Goal: Task Accomplishment & Management: Use online tool/utility

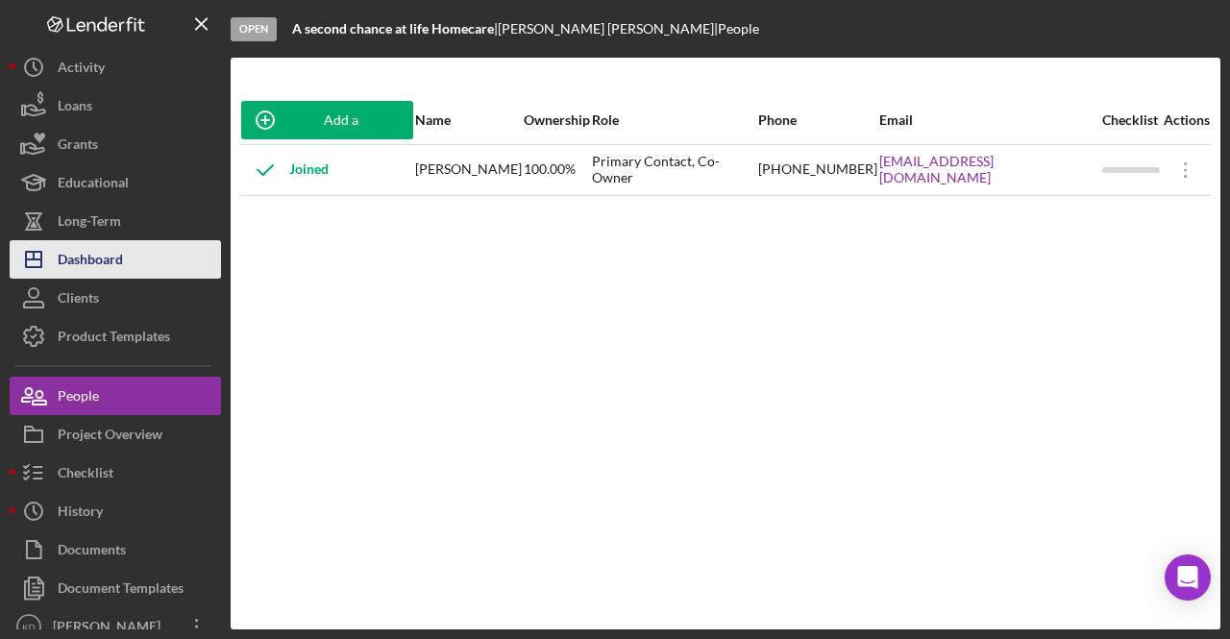
click at [110, 246] on div "Dashboard" at bounding box center [90, 261] width 65 height 43
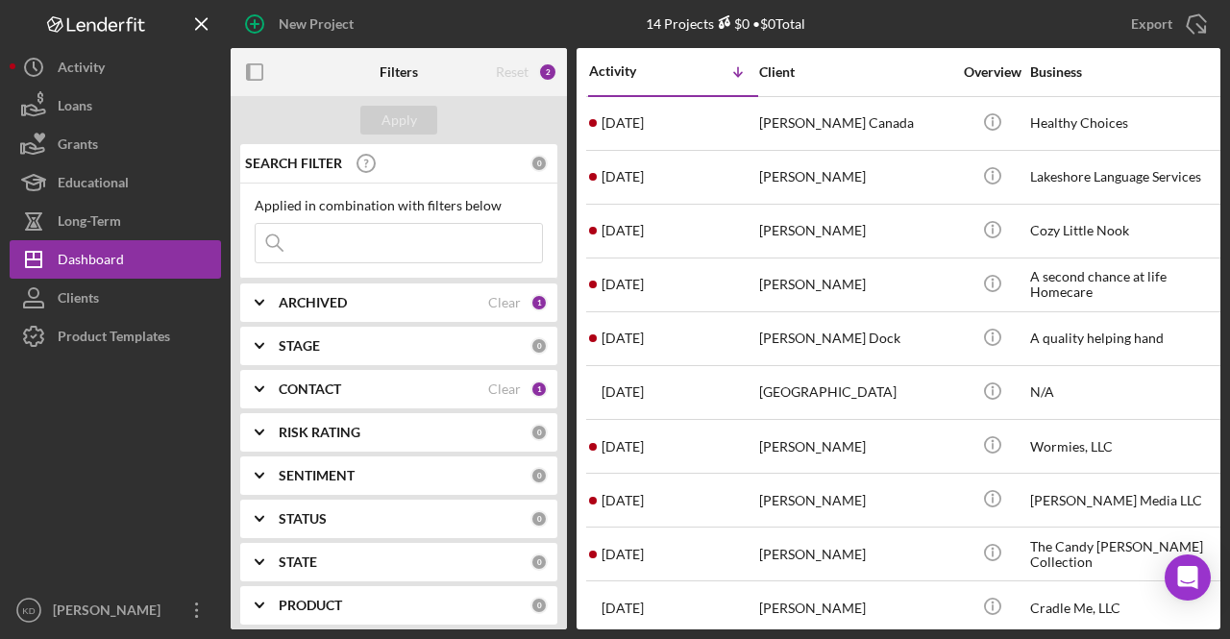
click at [335, 381] on b "CONTACT" at bounding box center [310, 388] width 62 height 15
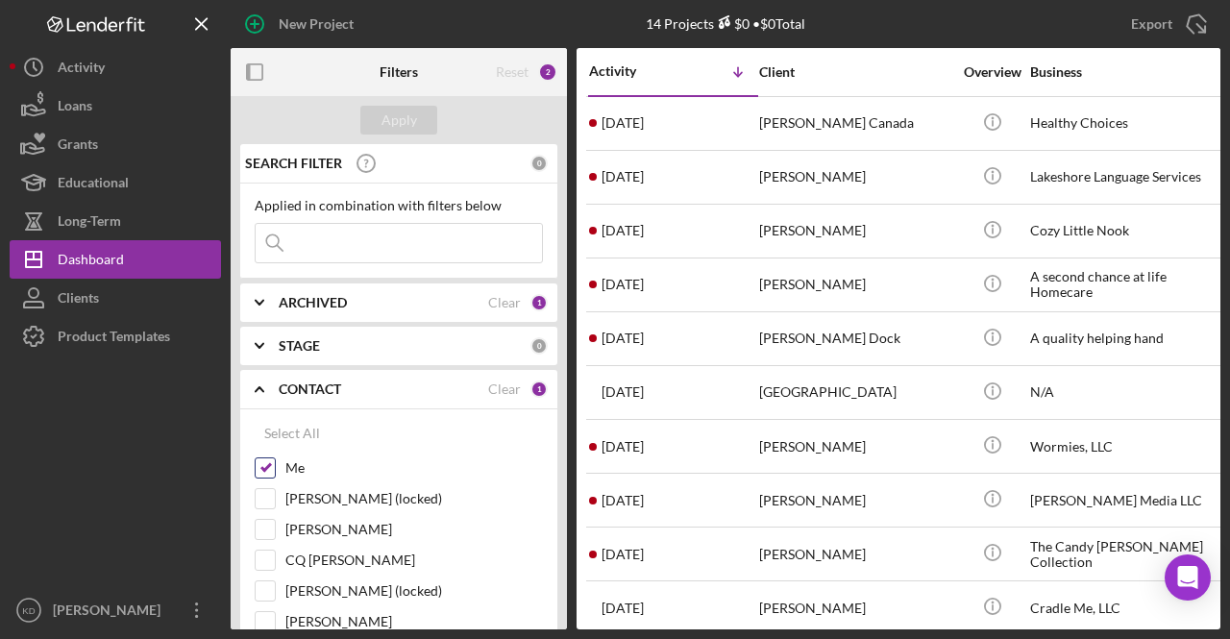
click at [275, 474] on div "Me" at bounding box center [399, 472] width 288 height 31
drag, startPoint x: 276, startPoint y: 526, endPoint x: 263, endPoint y: 493, distance: 35.9
click at [273, 527] on div "Elisa Starnes" at bounding box center [399, 534] width 288 height 31
click at [265, 474] on input "Me" at bounding box center [265, 467] width 19 height 19
checkbox input "false"
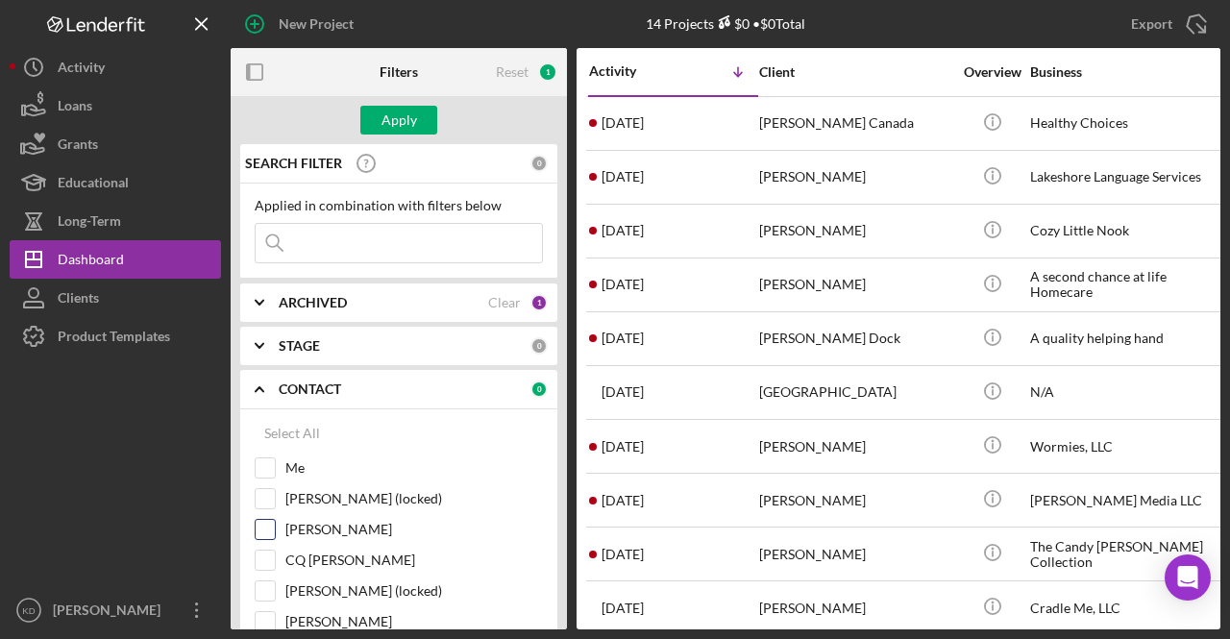
click at [276, 529] on div "Elisa Starnes" at bounding box center [399, 534] width 288 height 31
click at [269, 529] on input "Elisa Starnes" at bounding box center [265, 529] width 19 height 19
checkbox input "true"
click at [404, 128] on div "Apply" at bounding box center [399, 120] width 36 height 29
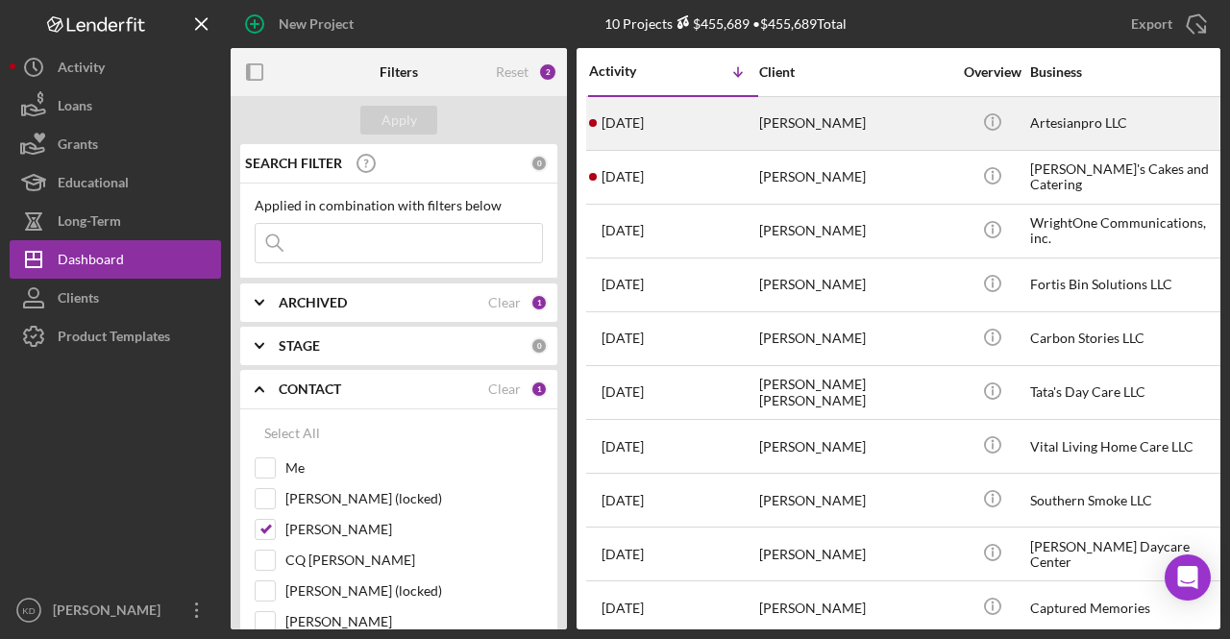
click at [1095, 125] on div "Artesianpro LLC" at bounding box center [1126, 123] width 192 height 51
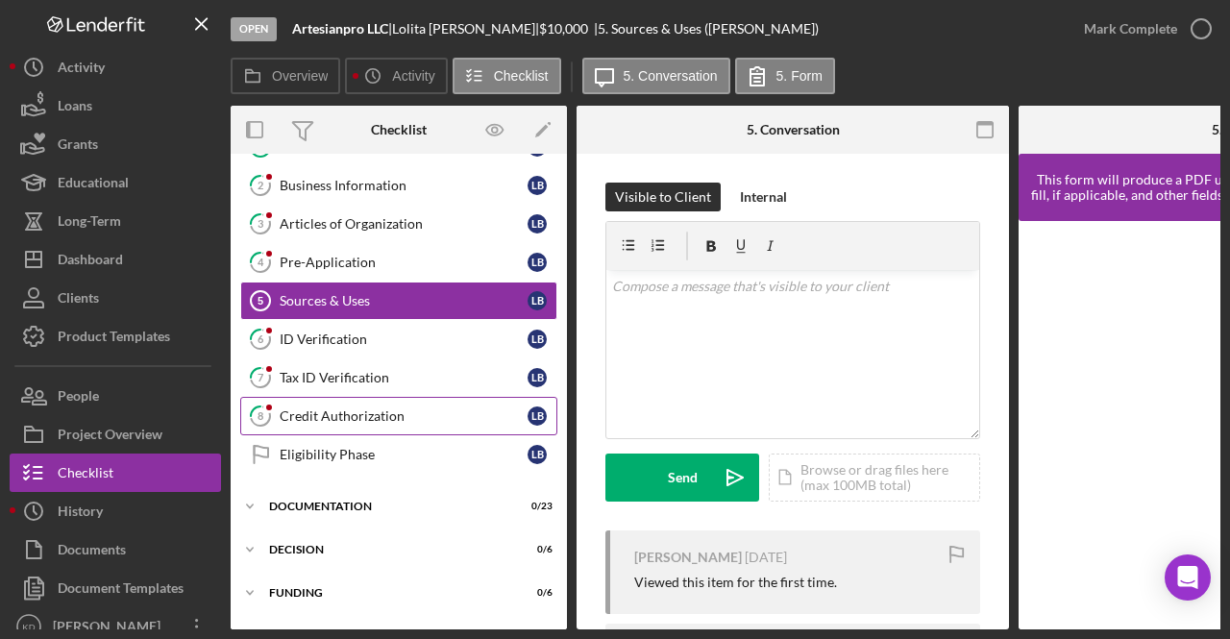
scroll to position [192, 0]
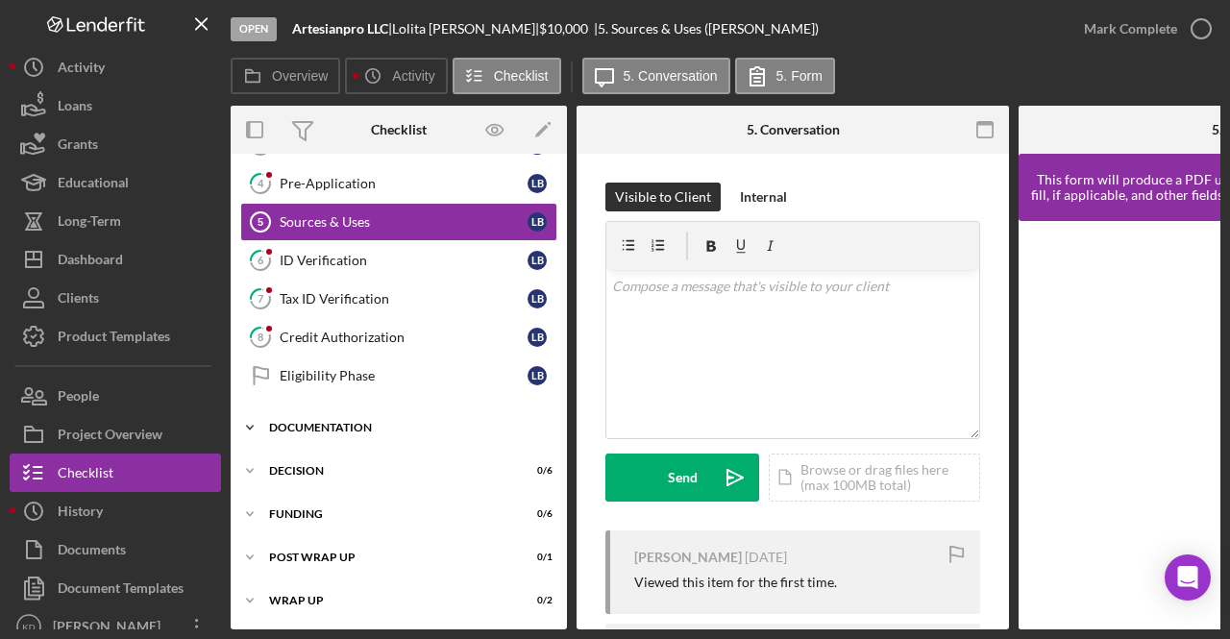
click at [254, 408] on icon "Icon/Expander" at bounding box center [250, 427] width 38 height 38
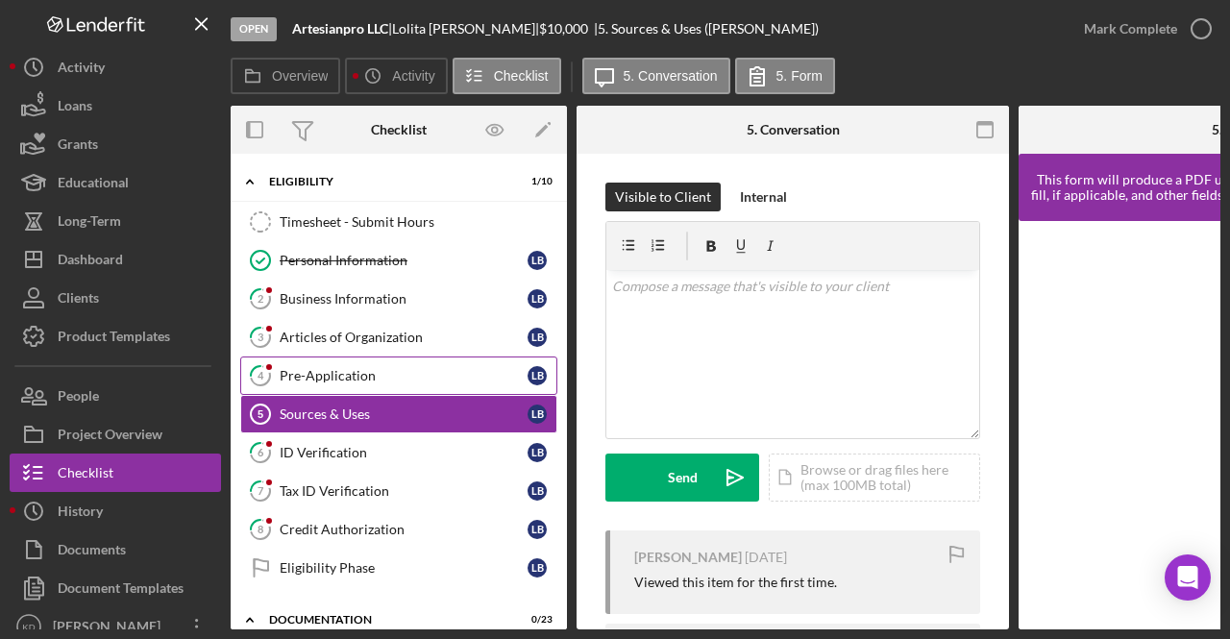
scroll to position [96, 0]
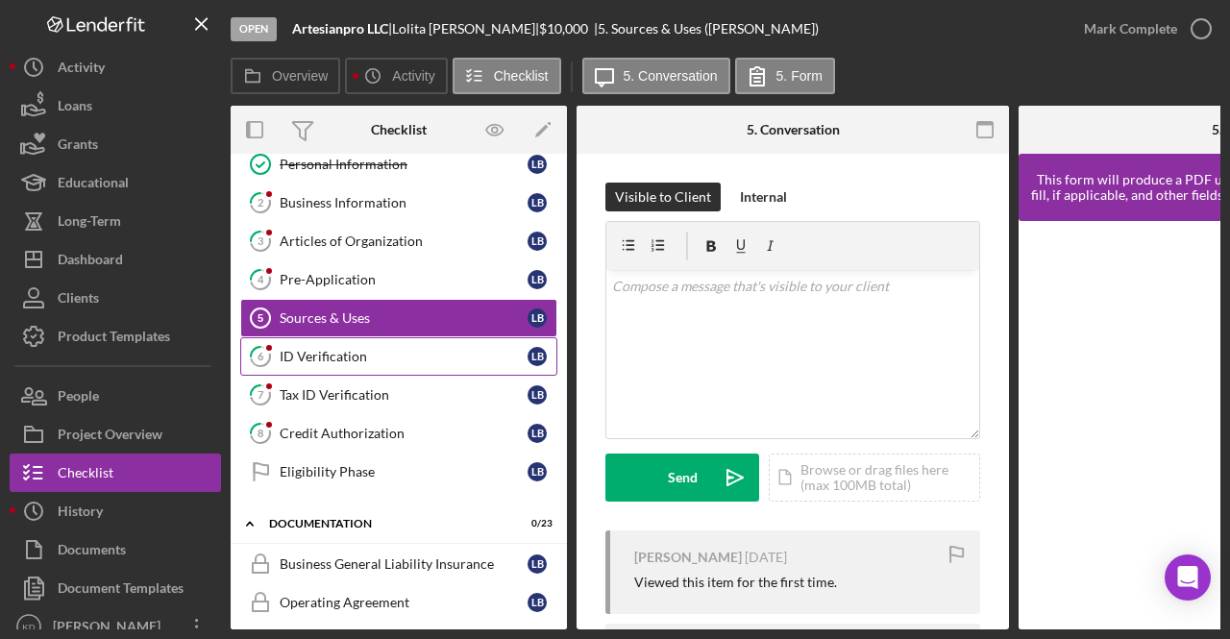
click at [378, 352] on div "ID Verification" at bounding box center [404, 356] width 248 height 15
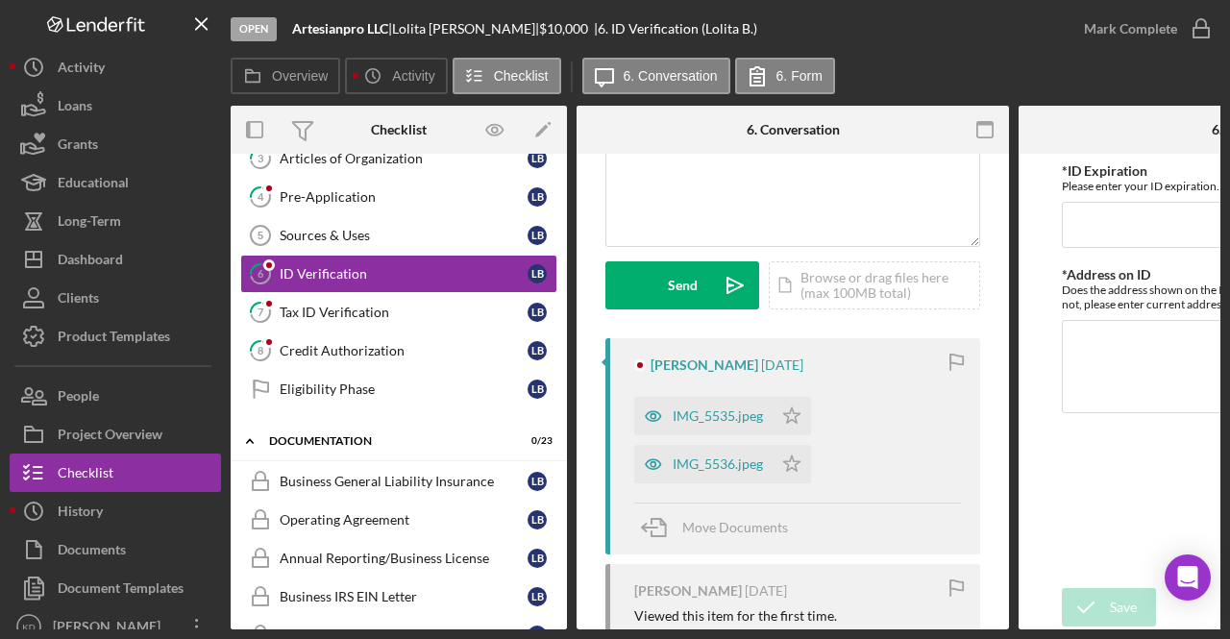
scroll to position [288, 0]
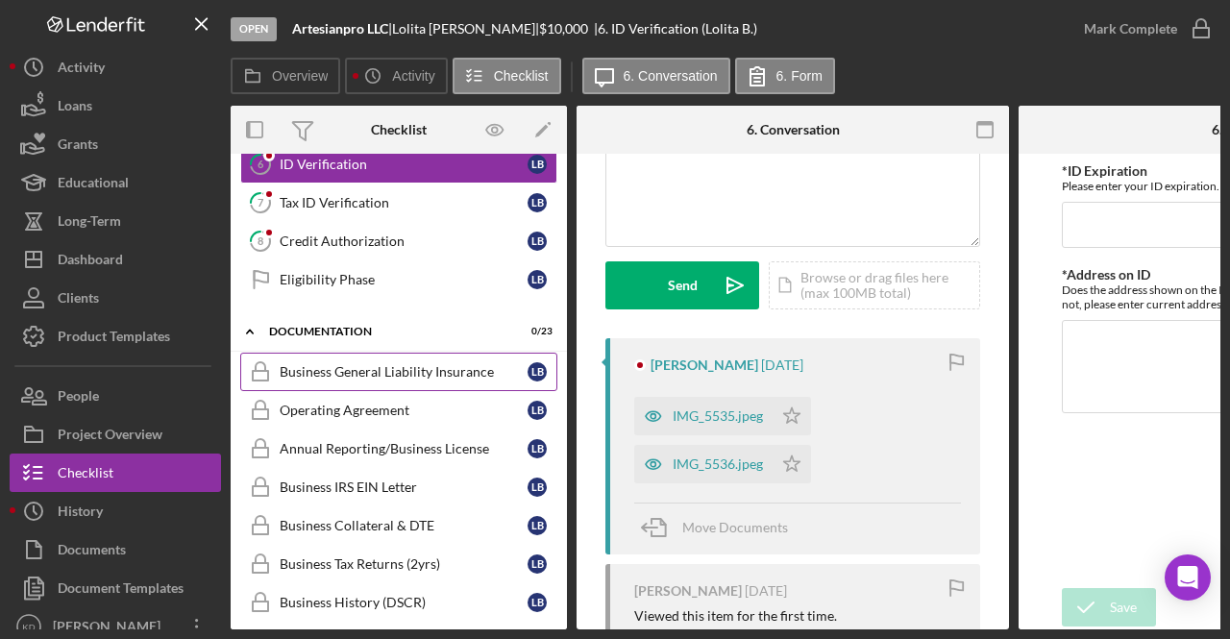
click at [371, 364] on div "Business General Liability Insurance" at bounding box center [404, 371] width 248 height 15
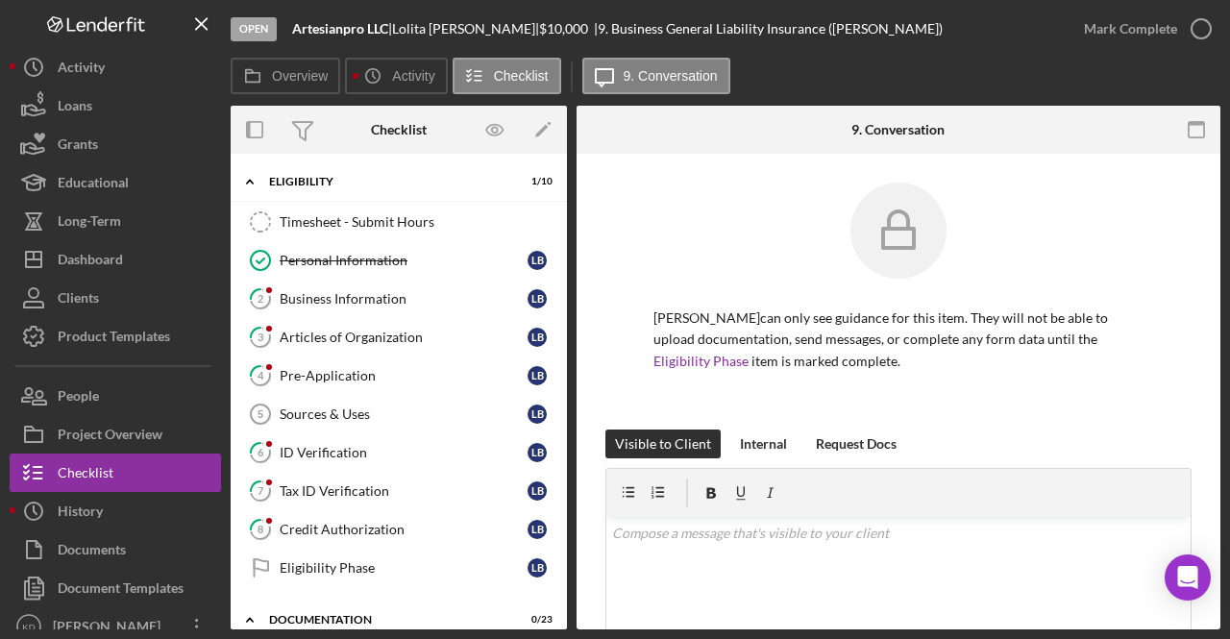
click at [665, 164] on div "Lolita Brewer can only see guidance for this item. They will not be able to upl…" at bounding box center [898, 542] width 644 height 777
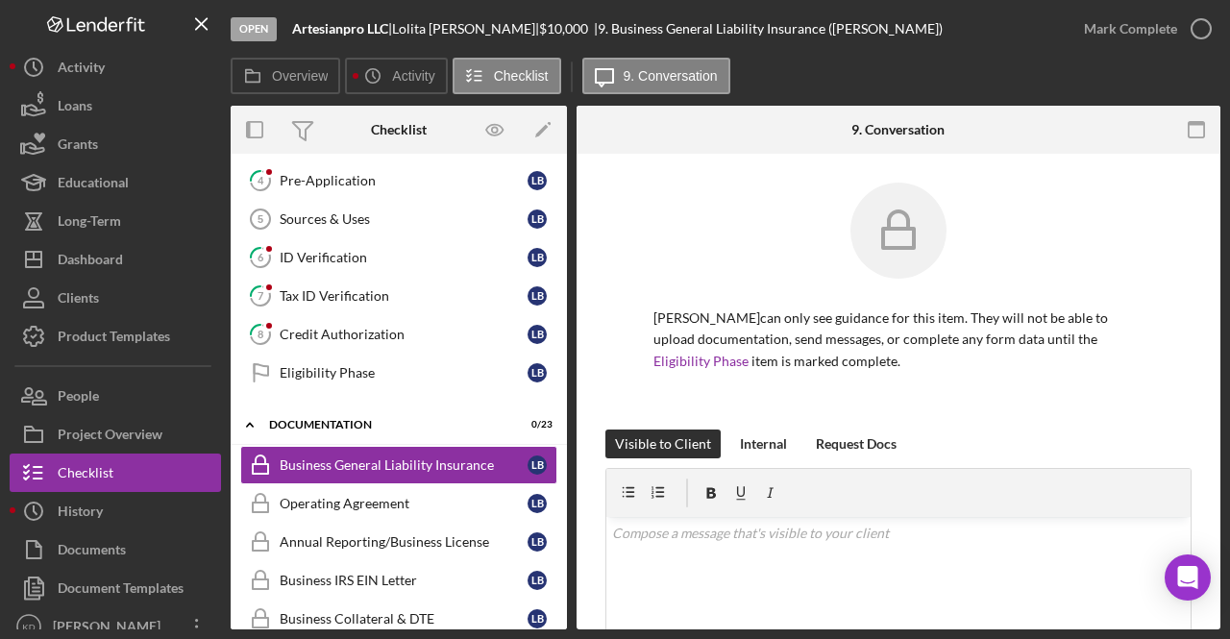
scroll to position [192, 0]
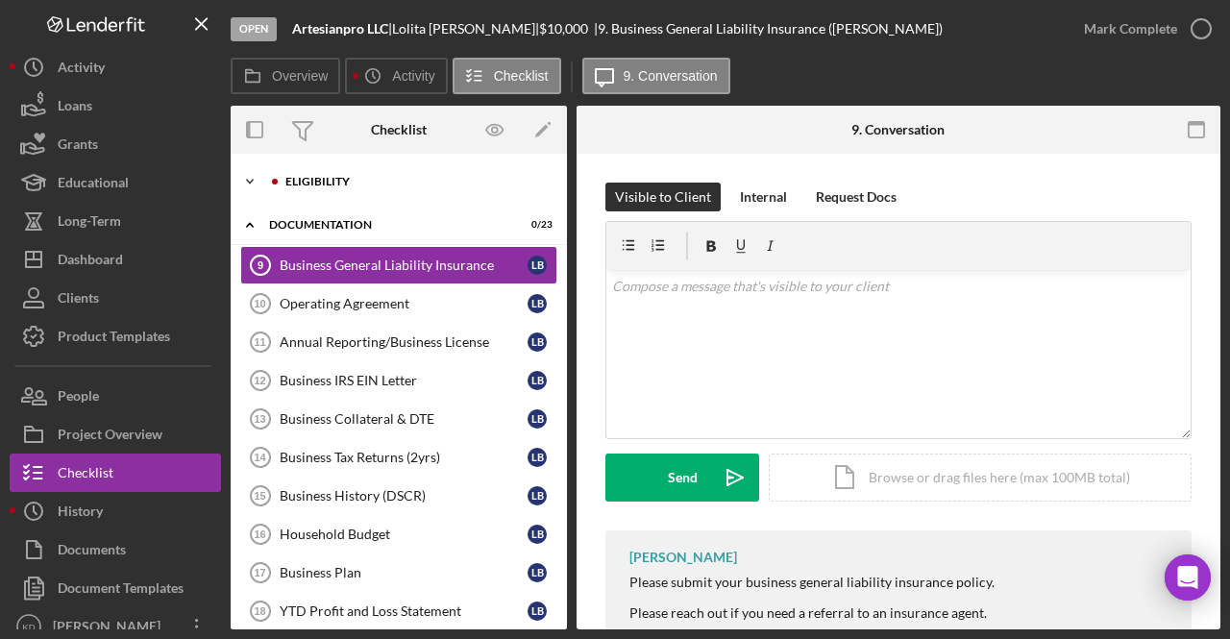
click at [257, 179] on icon "Icon/Expander" at bounding box center [250, 181] width 38 height 38
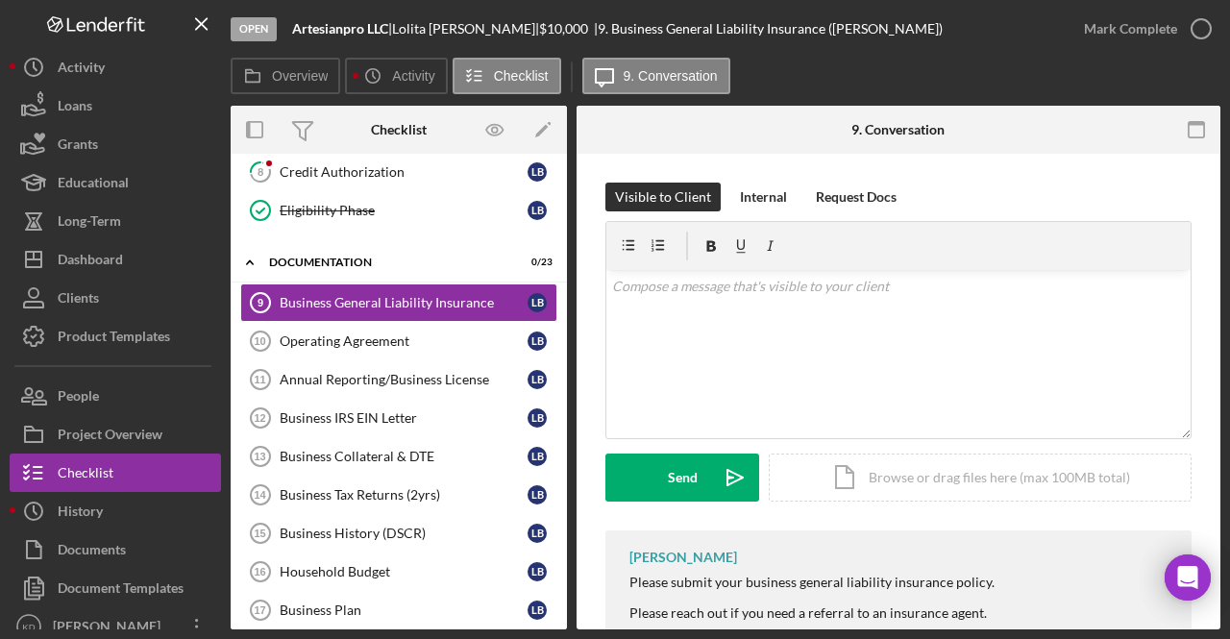
scroll to position [384, 0]
